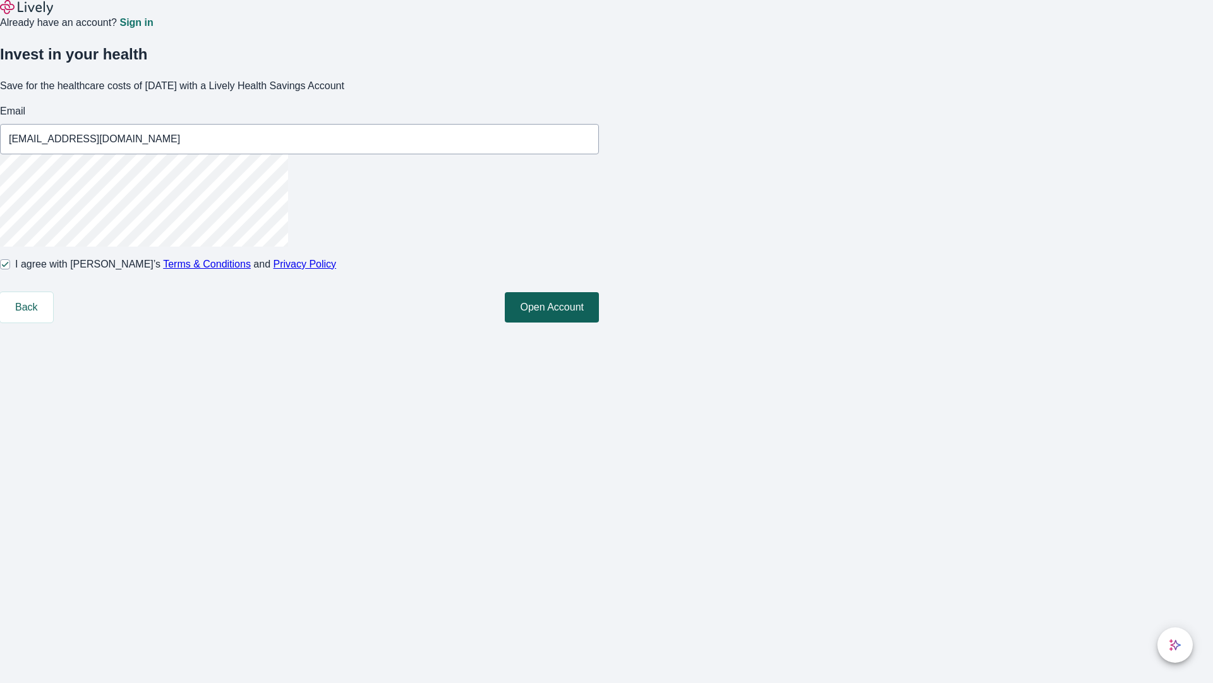
click at [599, 322] on button "Open Account" at bounding box center [552, 307] width 94 height 30
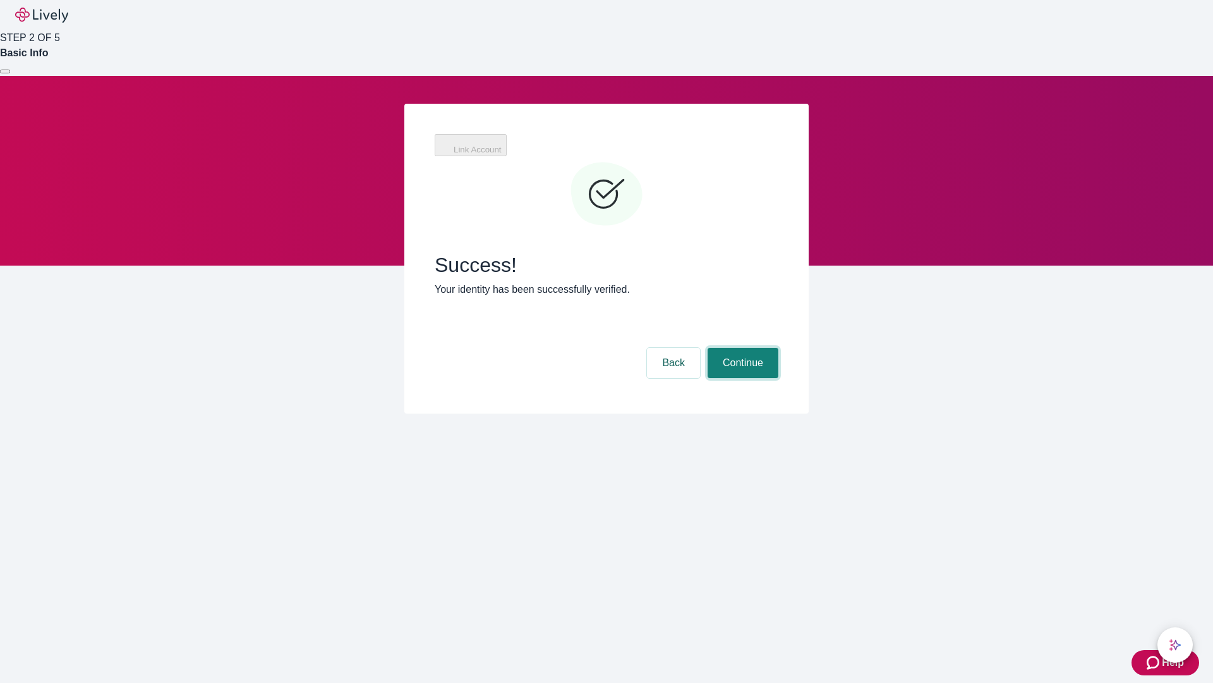
click at [741, 348] on button "Continue" at bounding box center [743, 363] width 71 height 30
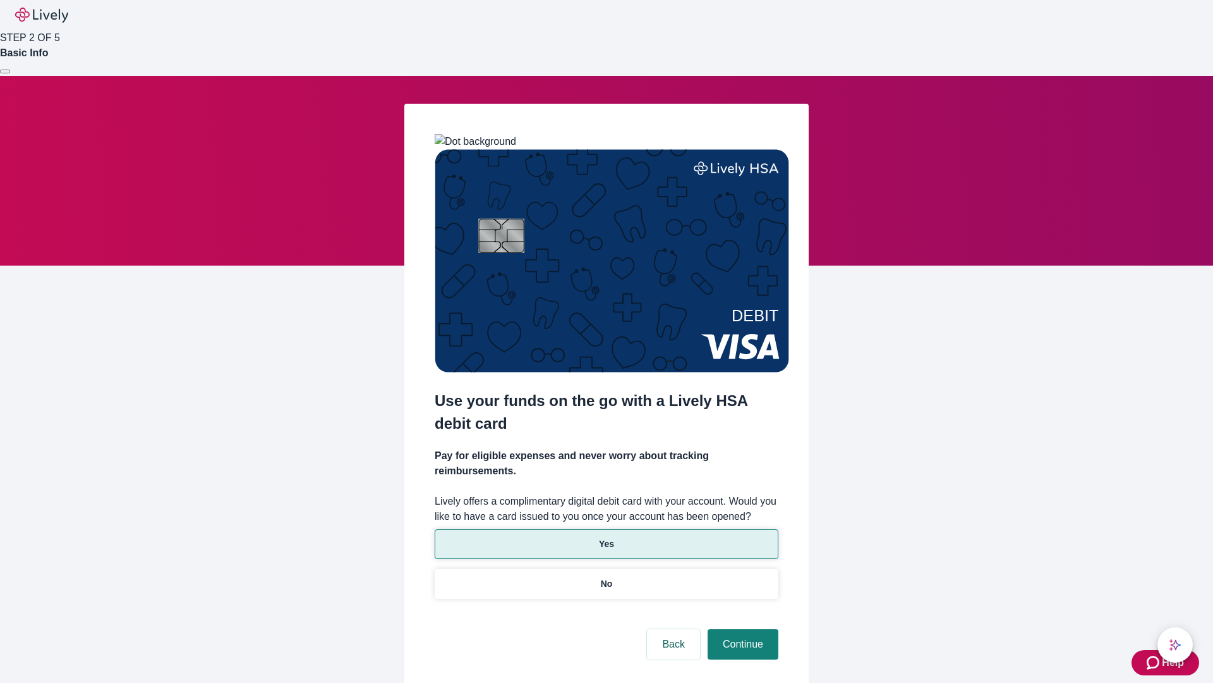
click at [606, 537] on p "Yes" at bounding box center [606, 543] width 15 height 13
click at [741, 629] on button "Continue" at bounding box center [743, 644] width 71 height 30
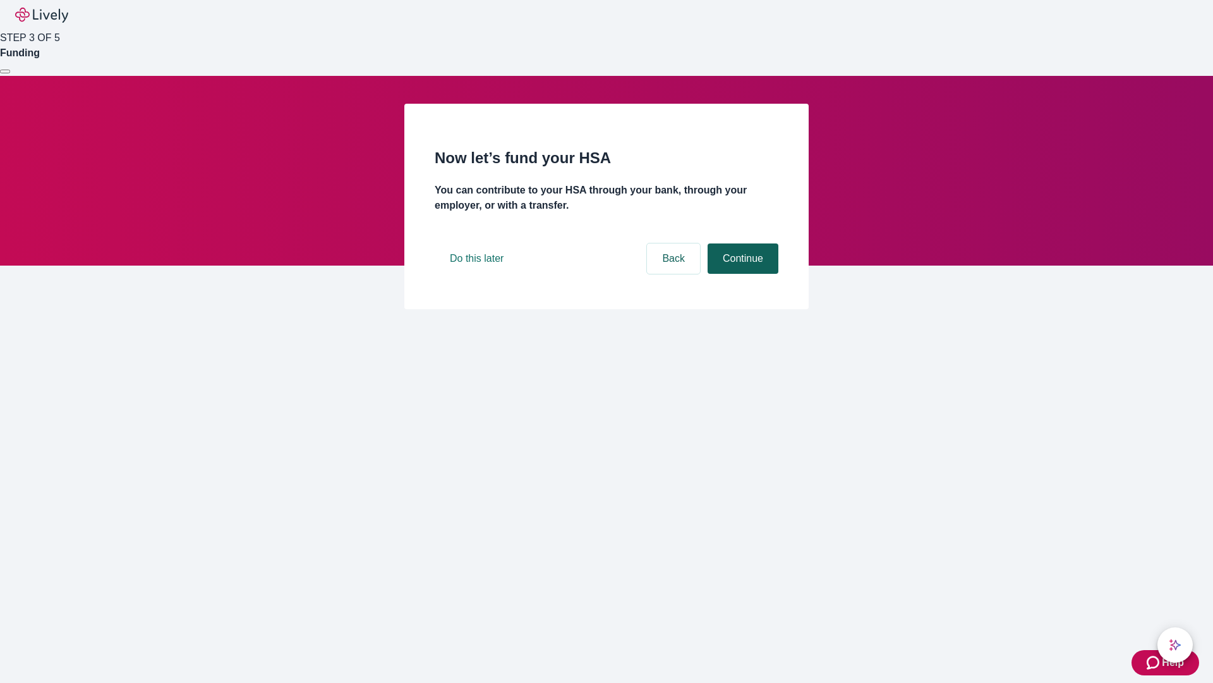
click at [741, 274] on button "Continue" at bounding box center [743, 258] width 71 height 30
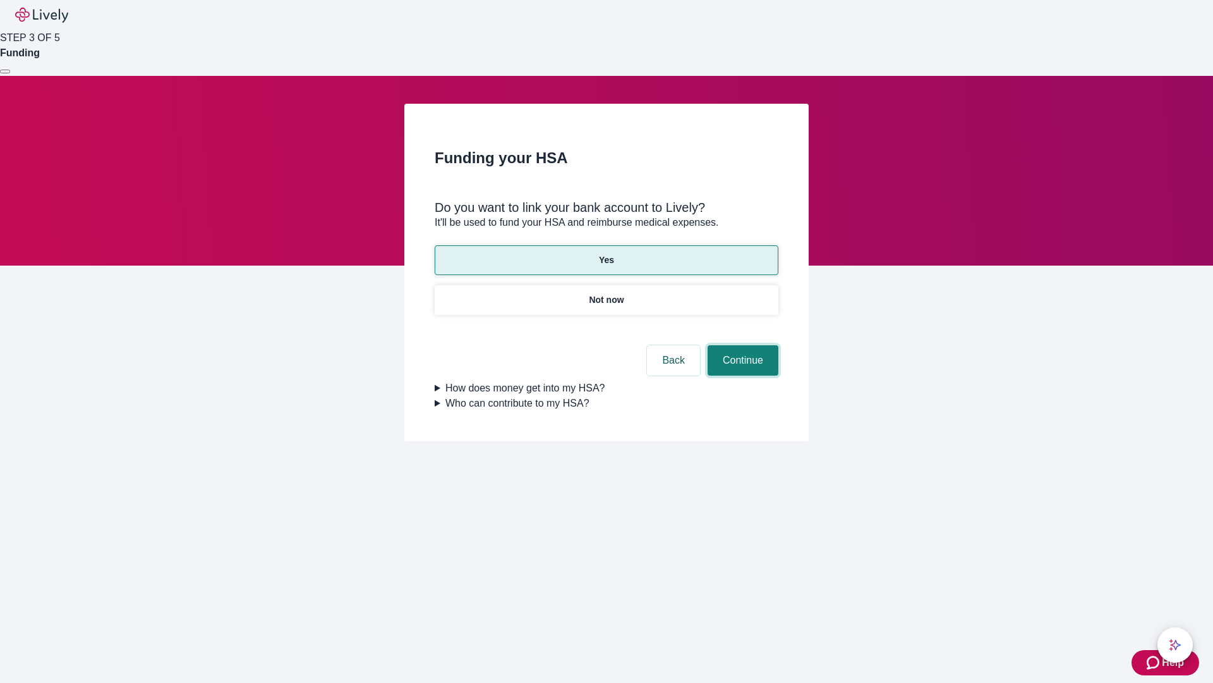
click at [741, 345] on button "Continue" at bounding box center [743, 360] width 71 height 30
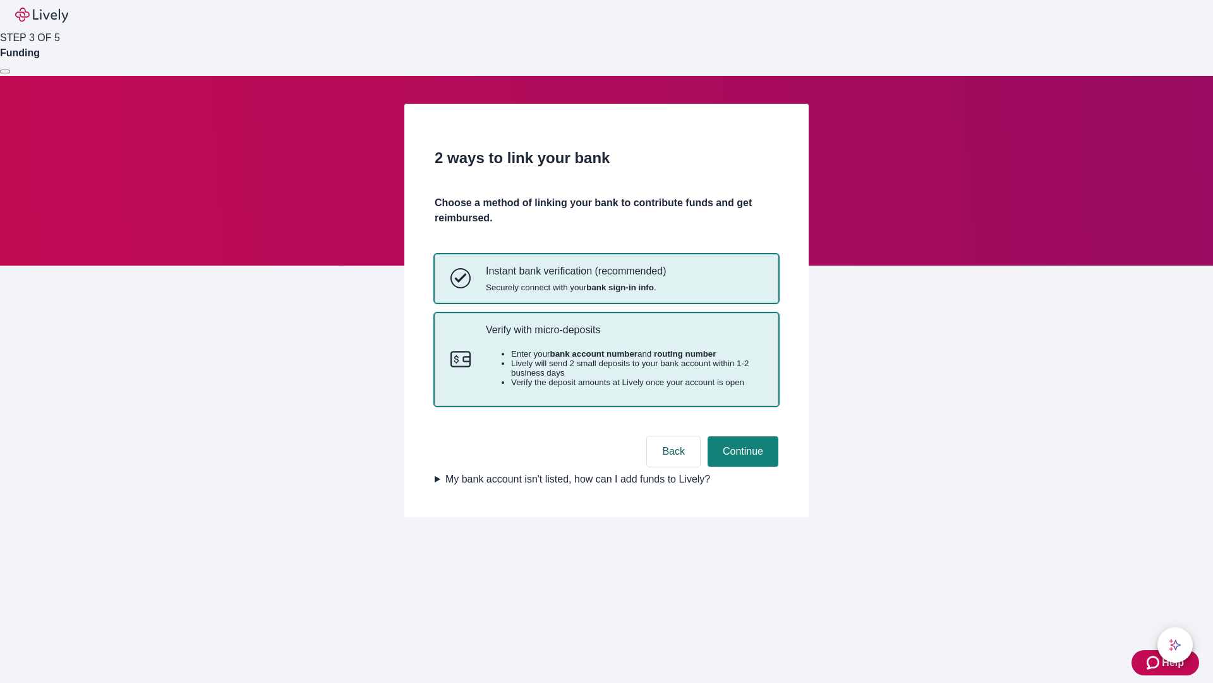
click at [624, 336] on p "Verify with micro-deposits" at bounding box center [624, 330] width 277 height 12
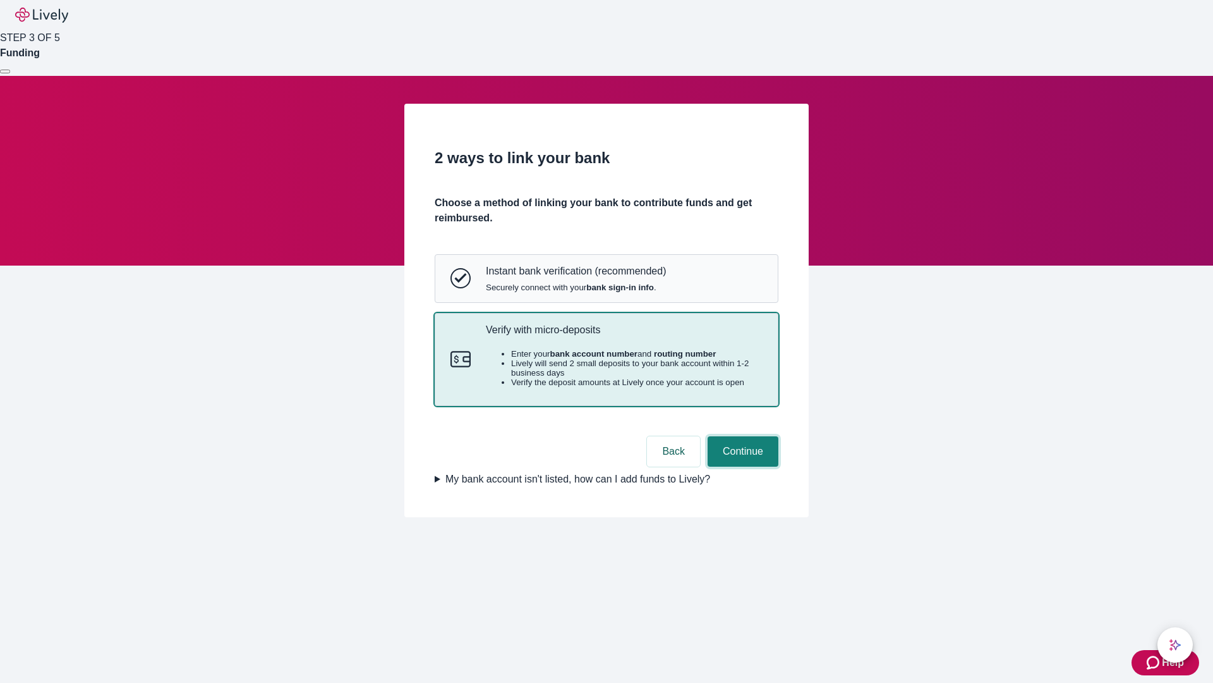
click at [741, 466] on button "Continue" at bounding box center [743, 451] width 71 height 30
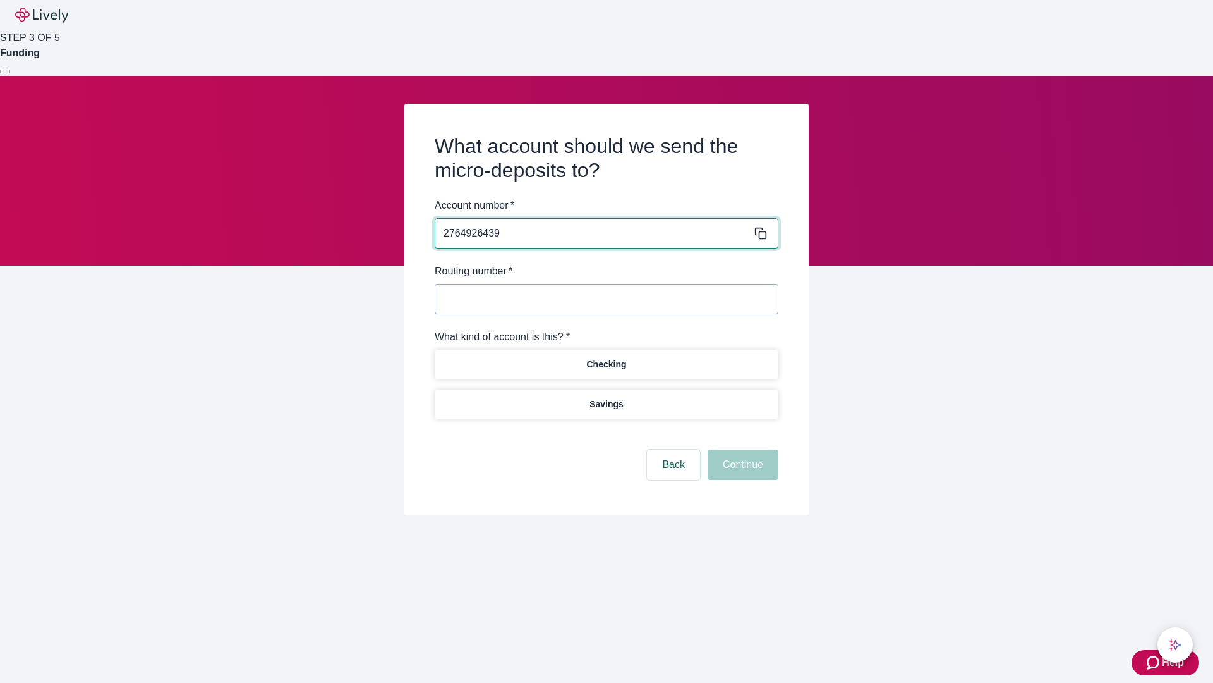
type input "2764926439"
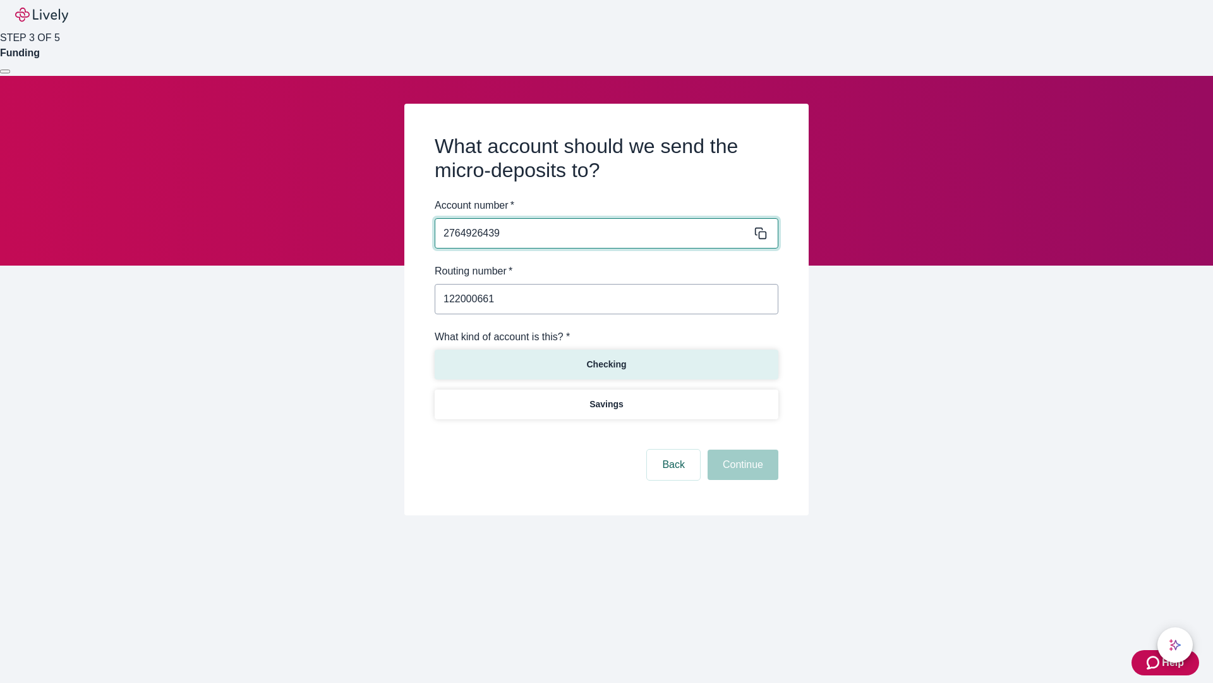
type input "122000661"
click at [606, 363] on p "Checking" at bounding box center [606, 364] width 40 height 13
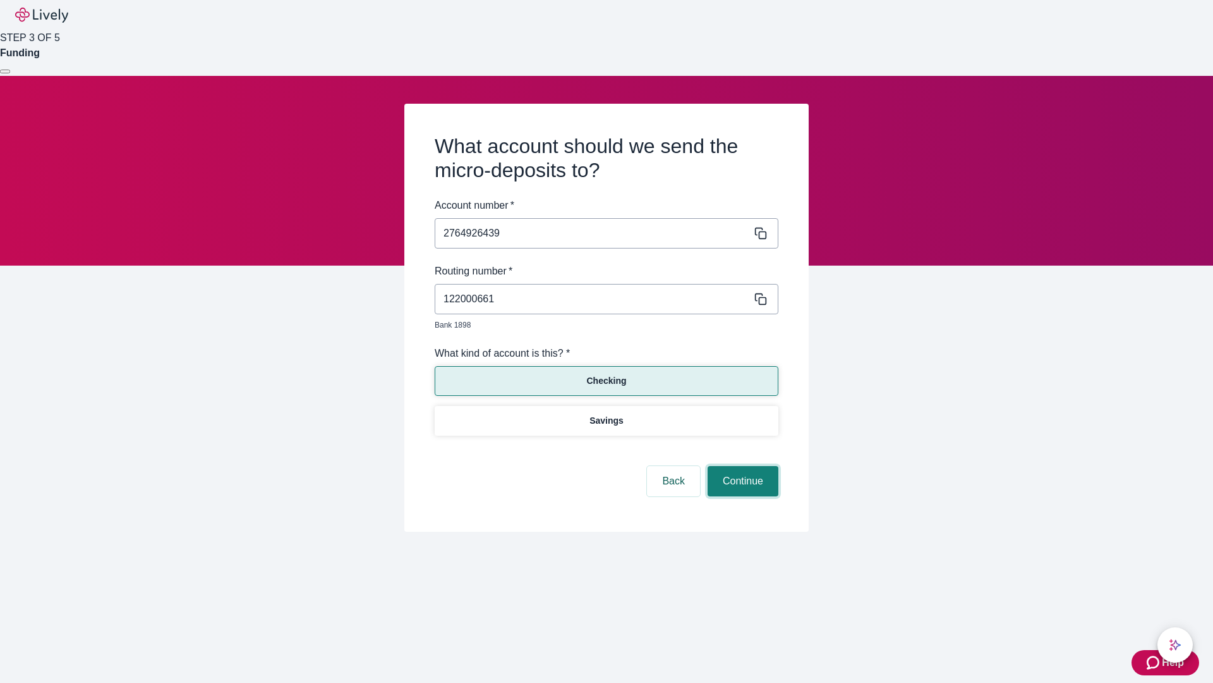
click at [741, 466] on button "Continue" at bounding box center [743, 481] width 71 height 30
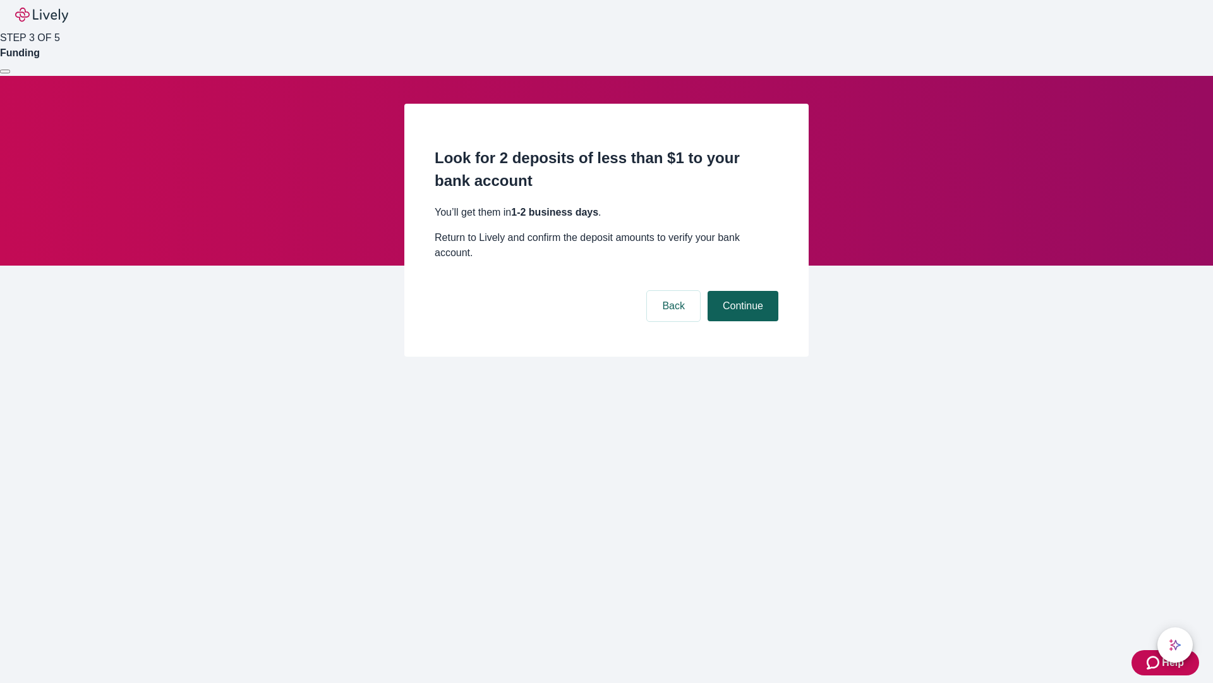
click at [741, 291] on button "Continue" at bounding box center [743, 306] width 71 height 30
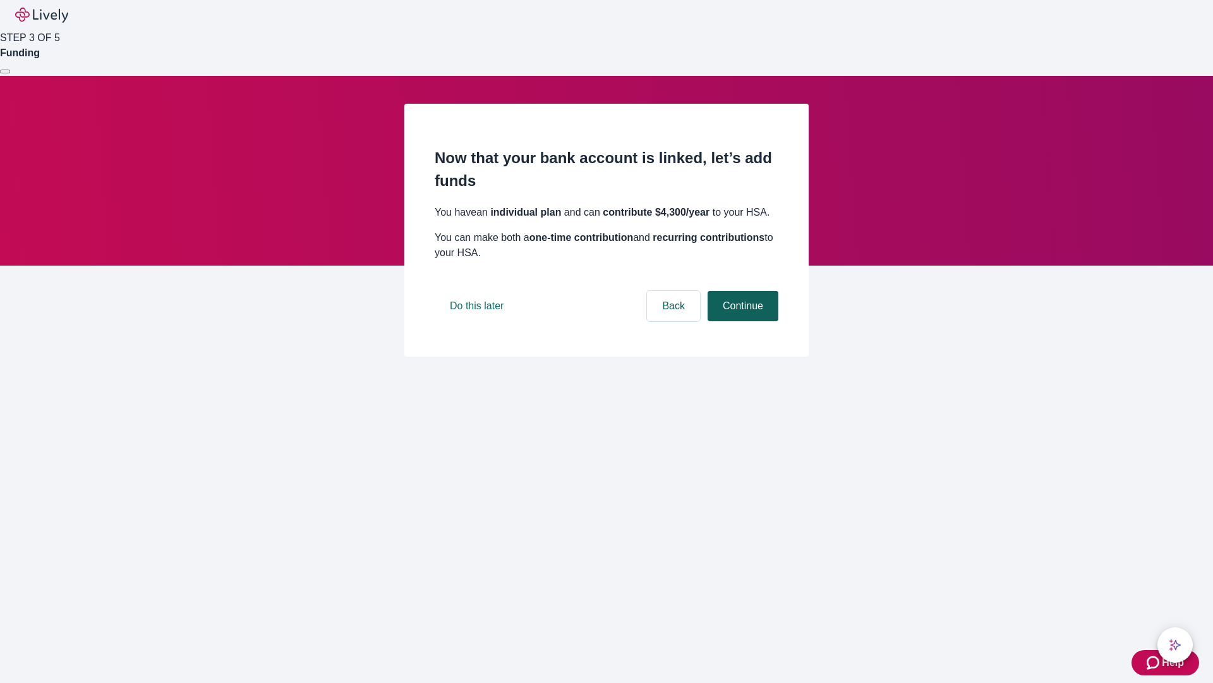
click at [741, 321] on button "Continue" at bounding box center [743, 306] width 71 height 30
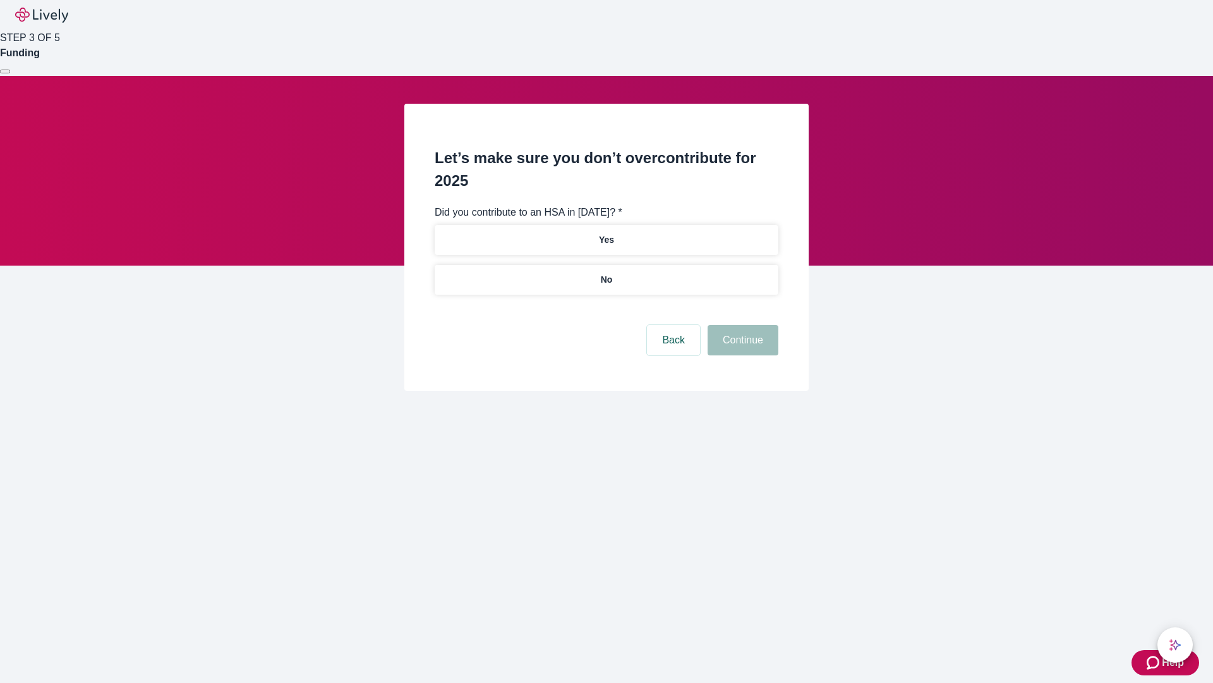
click at [606, 273] on p "No" at bounding box center [607, 279] width 12 height 13
click at [741, 325] on button "Continue" at bounding box center [743, 340] width 71 height 30
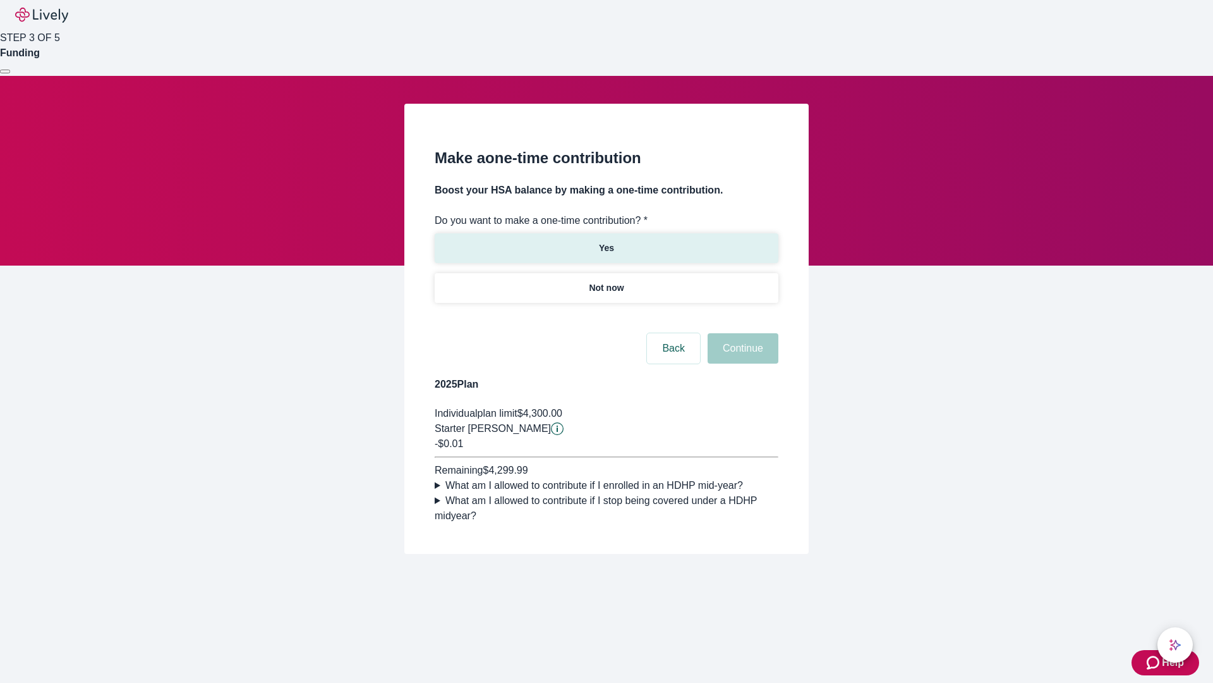
click at [606, 241] on p "Yes" at bounding box center [606, 247] width 15 height 13
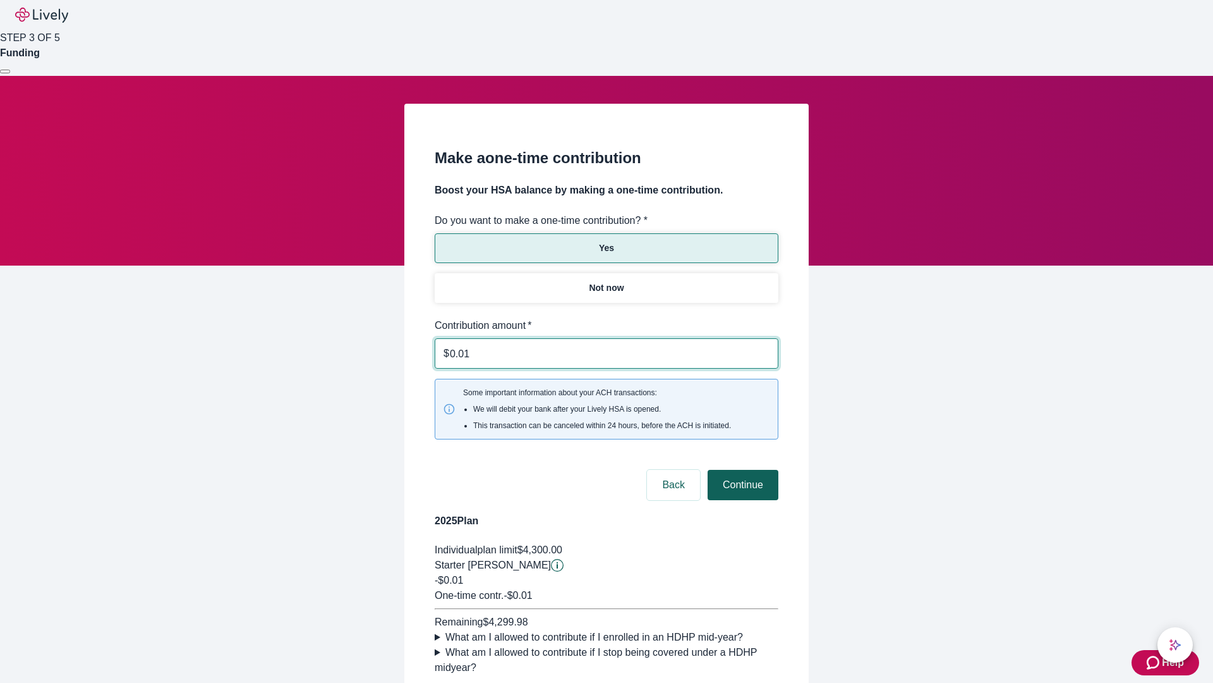
type input "0.01"
click at [741, 470] on button "Continue" at bounding box center [743, 485] width 71 height 30
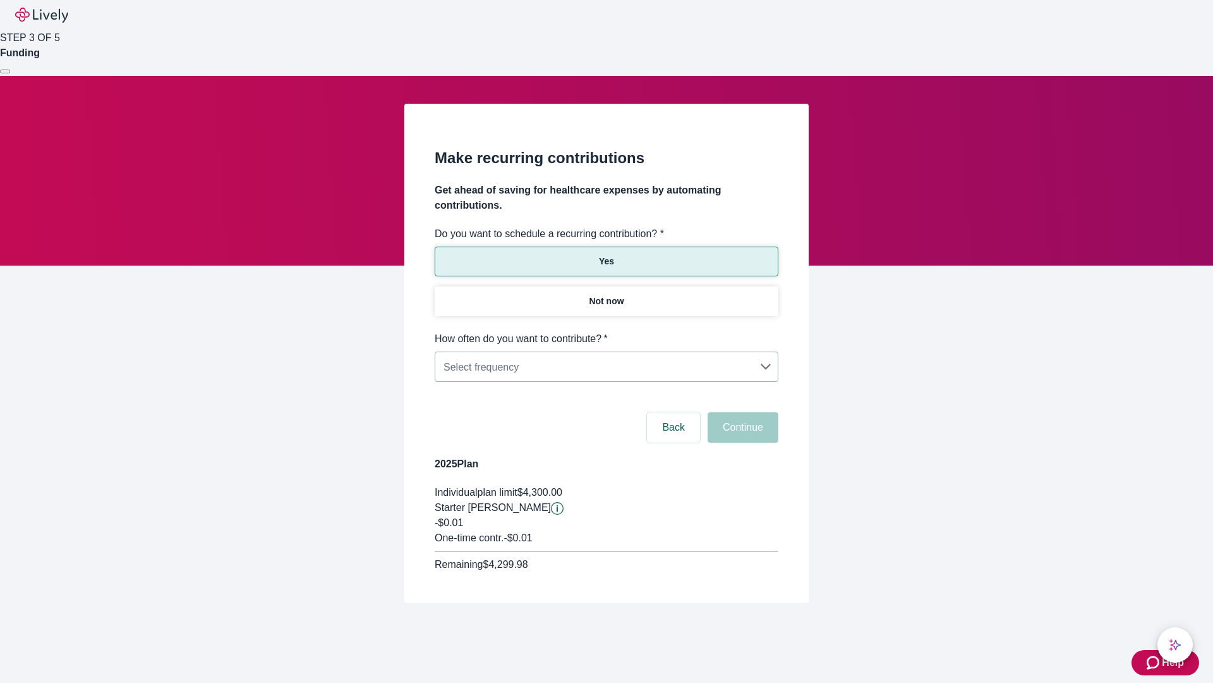
click at [606, 331] on body "Help STEP 3 OF 5 Funding Make recurring contributions Get ahead of saving for h…" at bounding box center [606, 331] width 1213 height 663
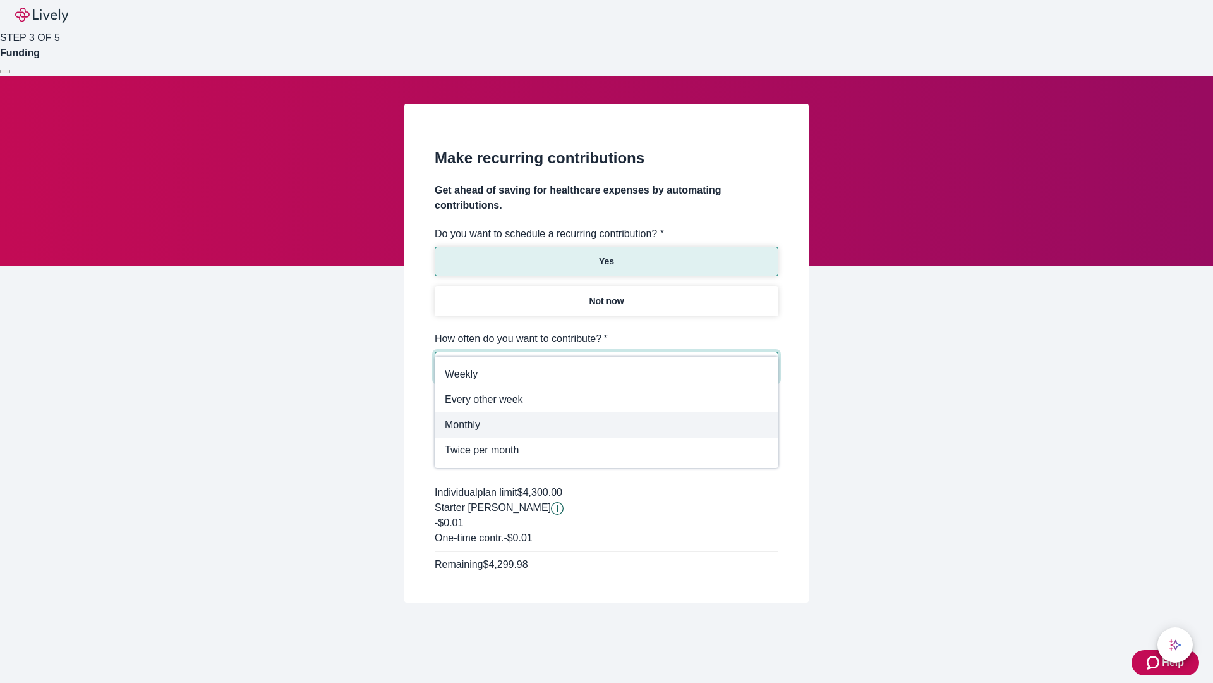
click at [607, 425] on span "Monthly" at bounding box center [607, 424] width 324 height 15
type input "Monthly"
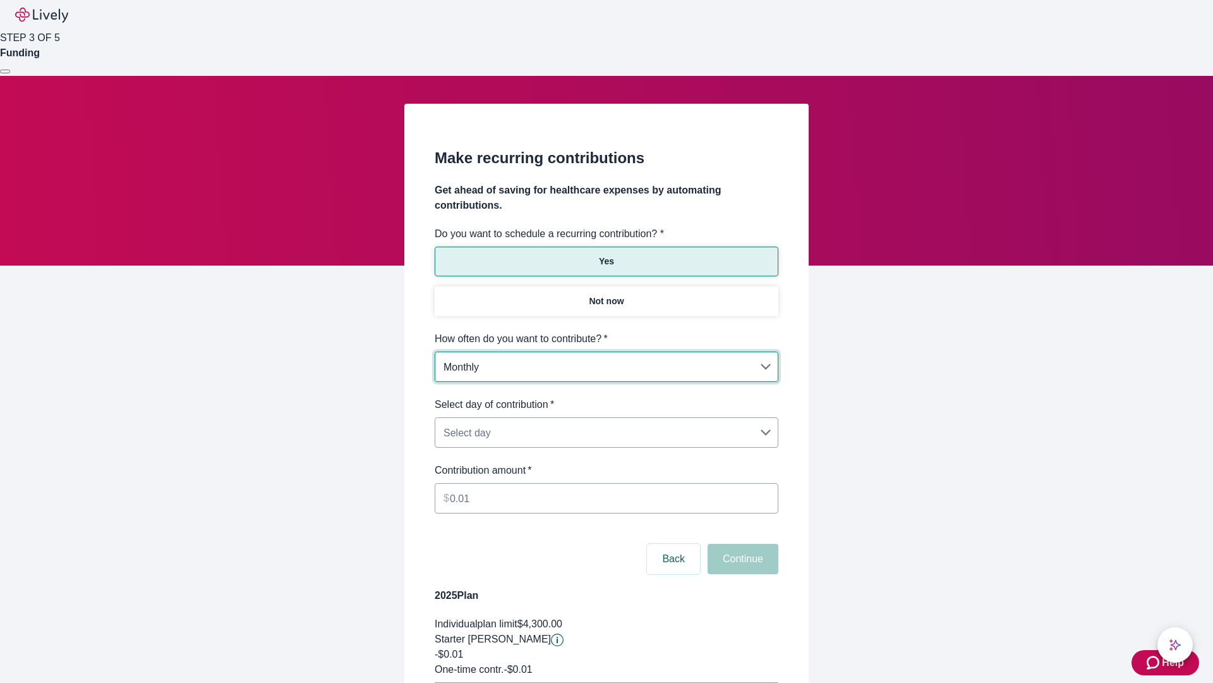
click at [606, 397] on body "Help STEP 3 OF 5 Funding Make recurring contributions Get ahead of saving for h…" at bounding box center [606, 397] width 1213 height 794
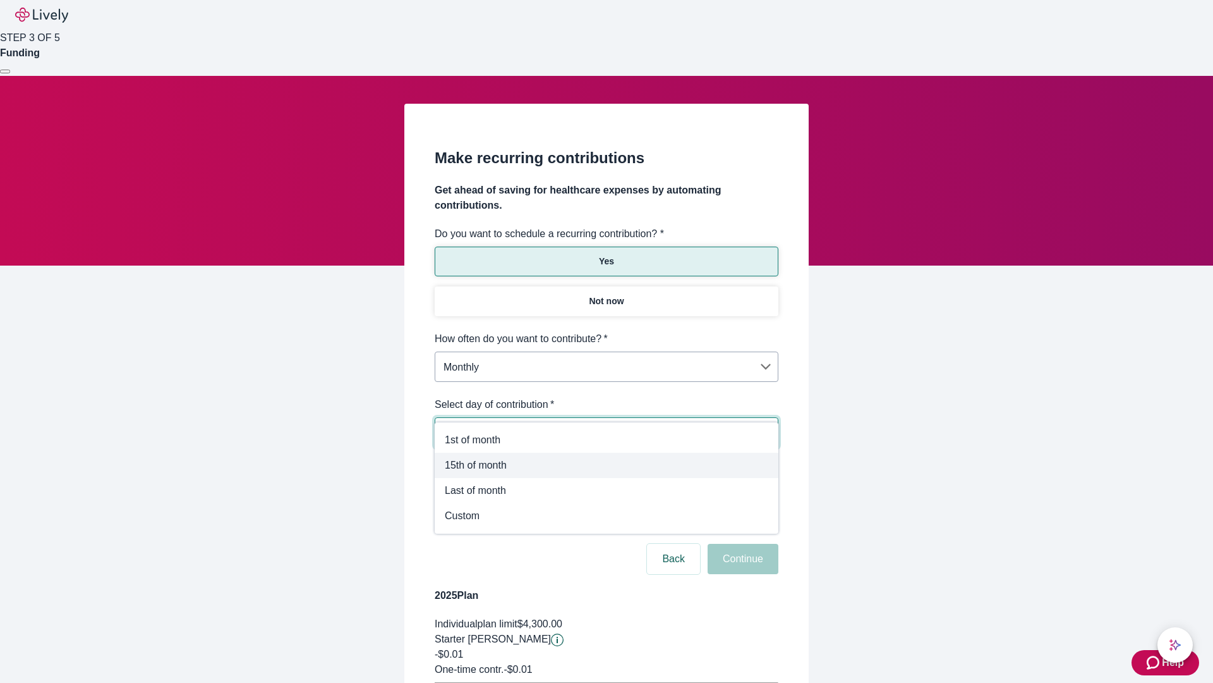
click at [607, 465] on span "15th of month" at bounding box center [607, 465] width 324 height 15
type input "Monthly15th"
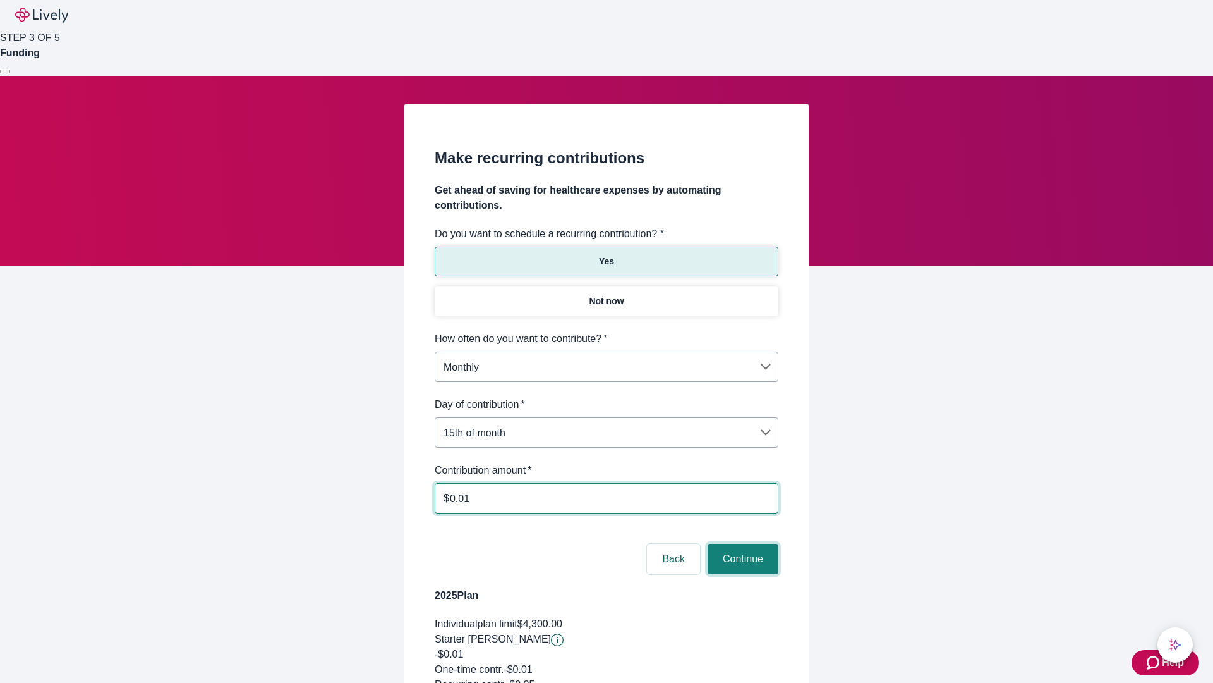
click at [741, 544] on button "Continue" at bounding box center [743, 559] width 71 height 30
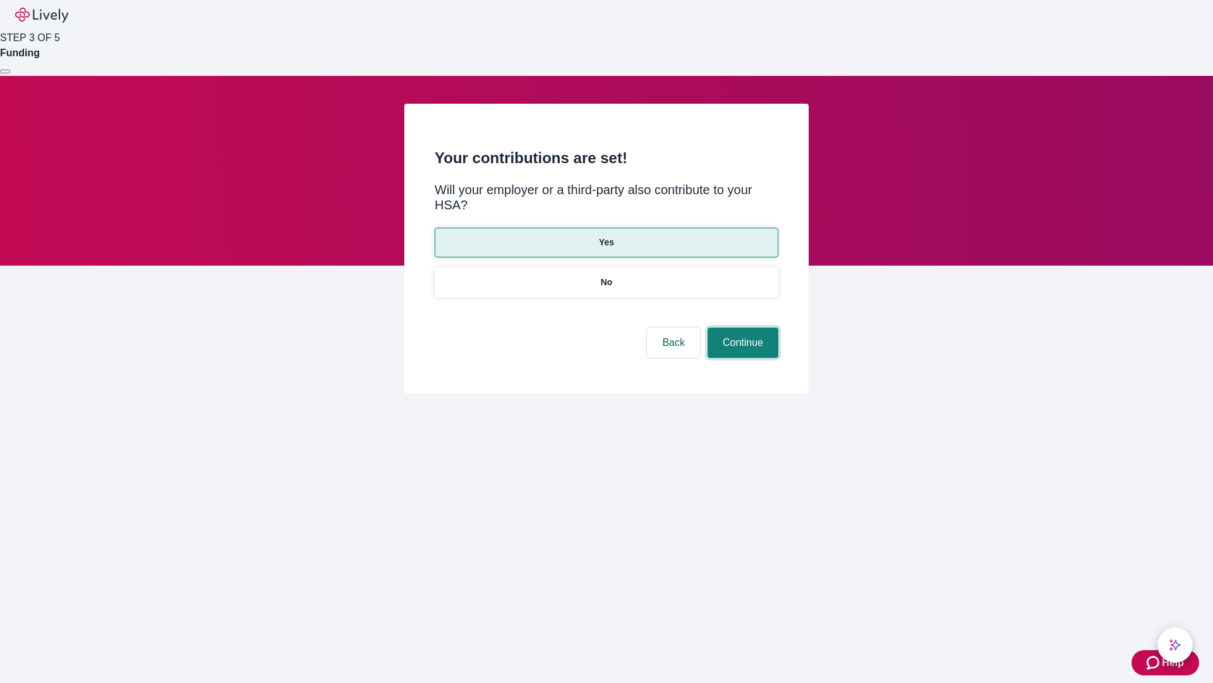
click at [741, 327] on button "Continue" at bounding box center [743, 342] width 71 height 30
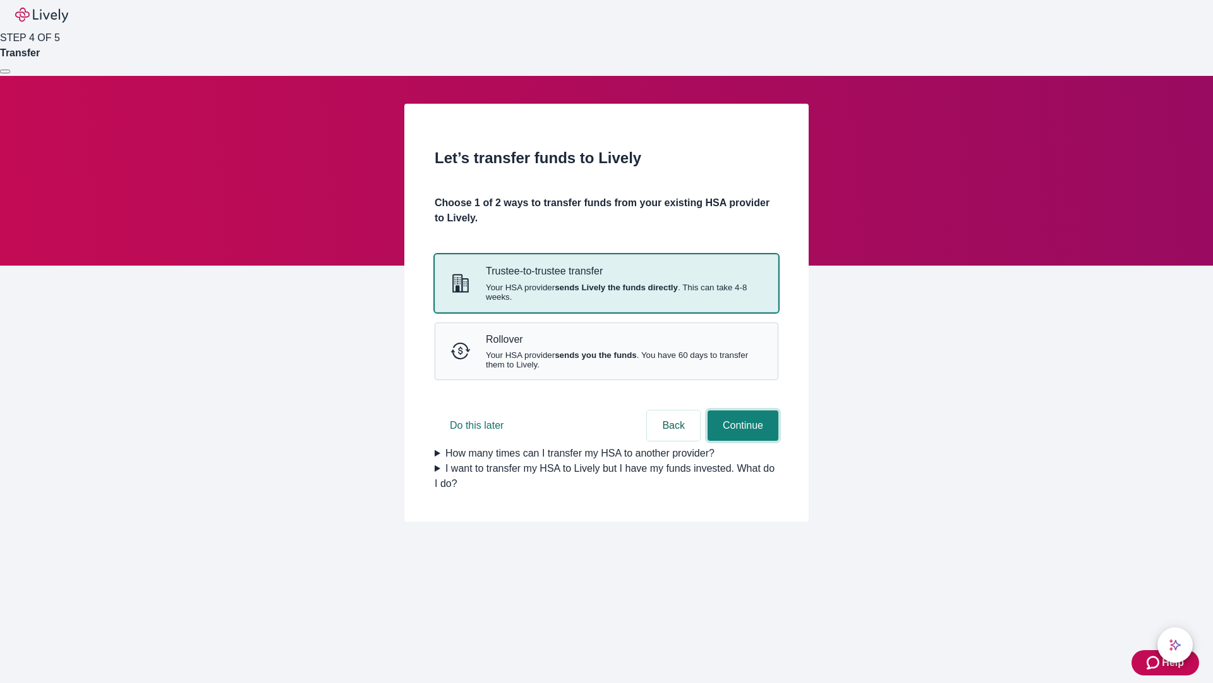
click at [741, 441] on button "Continue" at bounding box center [743, 425] width 71 height 30
